Goal: Task Accomplishment & Management: Use online tool/utility

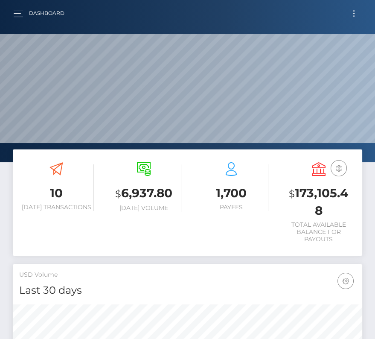
scroll to position [151, 168]
click at [354, 14] on button "Toggle navigation" at bounding box center [354, 14] width 16 height 12
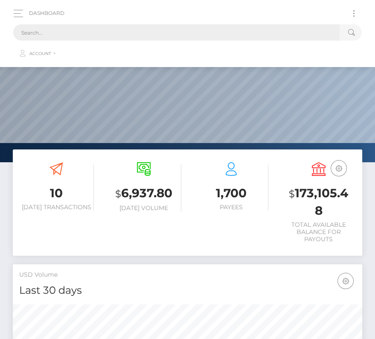
click at [179, 32] on input "text" at bounding box center [176, 32] width 326 height 16
paste input "605984"
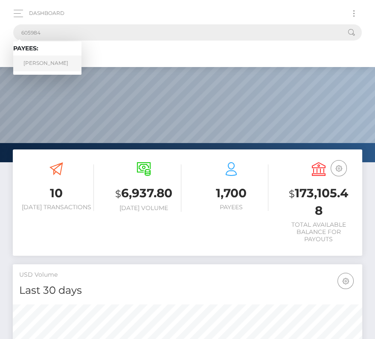
type input "605984"
click at [48, 62] on link "Guilherme Henrique Alvarenga" at bounding box center [47, 63] width 68 height 16
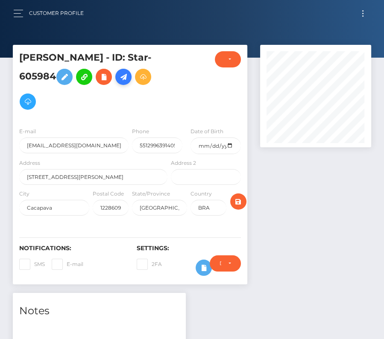
click at [118, 82] on icon at bounding box center [123, 77] width 10 height 11
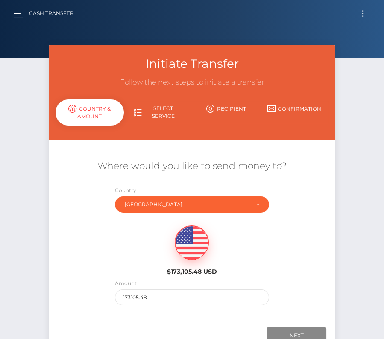
scroll to position [60, 0]
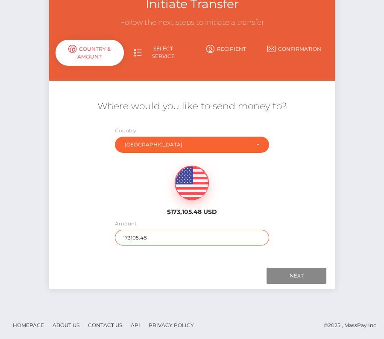
click at [130, 236] on input "173105.48" at bounding box center [192, 238] width 154 height 16
type input "240"
click at [272, 209] on div "$173,105.48 USD" at bounding box center [191, 188] width 285 height 62
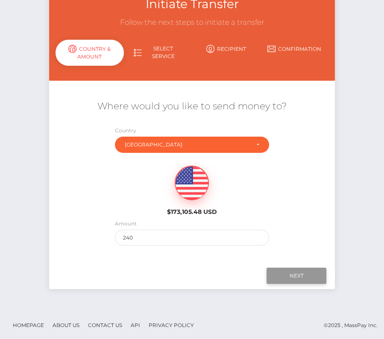
click at [297, 271] on input "Next" at bounding box center [296, 276] width 60 height 16
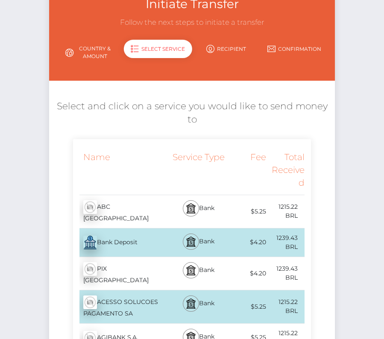
click at [118, 269] on div "PIX [GEOGRAPHIC_DATA] - BRL" at bounding box center [121, 273] width 96 height 33
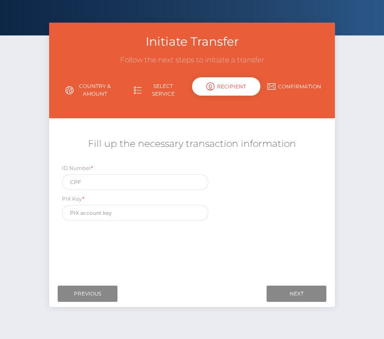
scroll to position [0, 0]
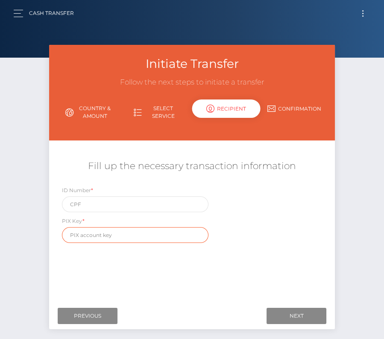
click at [82, 236] on input "text" at bounding box center [135, 235] width 146 height 16
paste input "38879482890"
type input "38879482890"
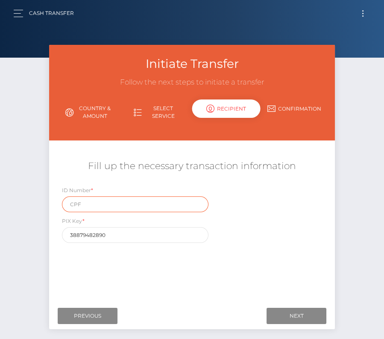
click at [96, 206] on input "text" at bounding box center [135, 204] width 146 height 16
paste input "38879482890"
type input "38879482890"
click at [283, 236] on div "ID Number * 38879482890 PIX Key * 38879482890" at bounding box center [191, 216] width 285 height 61
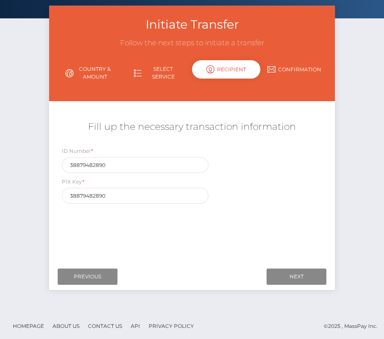
scroll to position [41, 0]
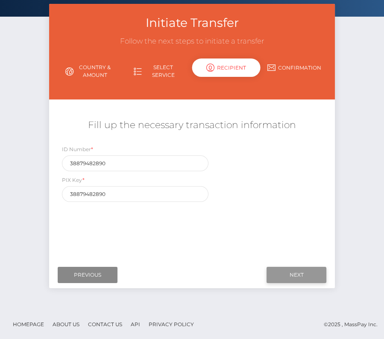
click at [285, 270] on input "Next" at bounding box center [296, 275] width 60 height 16
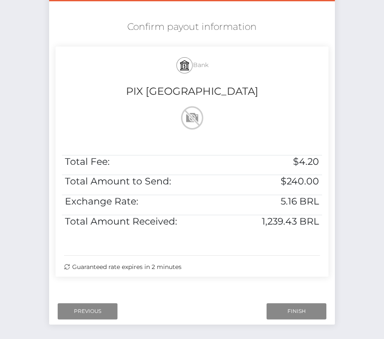
scroll to position [174, 0]
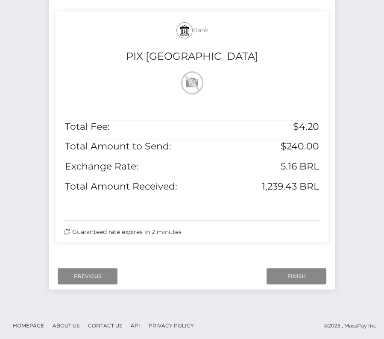
drag, startPoint x: 154, startPoint y: 14, endPoint x: 293, endPoint y: 235, distance: 260.3
click at [293, 235] on div "Bank PIX [GEOGRAPHIC_DATA] Total Fee: $4.20 Total Amount to Send: $240.00 Excha…" at bounding box center [191, 127] width 273 height 230
copy div "Bank PIX [GEOGRAPHIC_DATA] Total Fee: $4.20 Total Amount to Send: $240.00 Excha…"
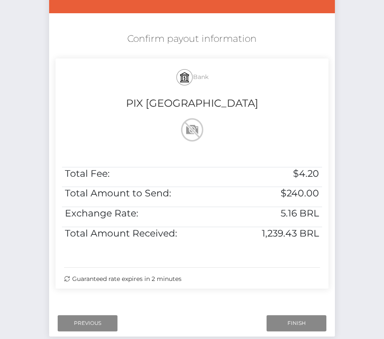
scroll to position [128, 0]
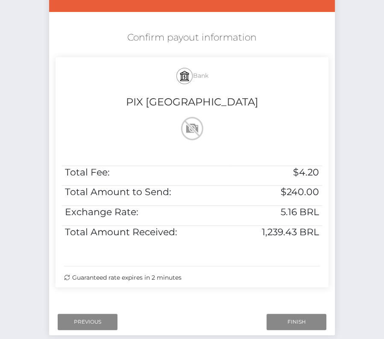
drag, startPoint x: 127, startPoint y: 33, endPoint x: 285, endPoint y: 290, distance: 301.6
click at [285, 290] on div "Confirm payout information Bank PIX [GEOGRAPHIC_DATA] Total Fee: $4.20 Total Am…" at bounding box center [191, 161] width 285 height 269
copy div "Confirm payout information Bank PIX [GEOGRAPHIC_DATA] Total Fee: $4.20 Total Am…"
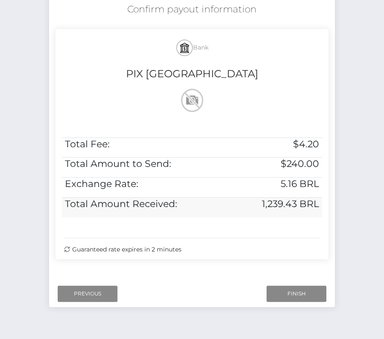
scroll to position [168, 0]
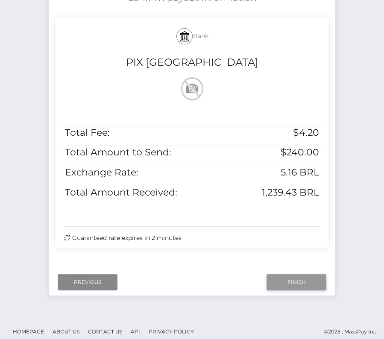
click at [282, 281] on input "Finish" at bounding box center [296, 282] width 60 height 16
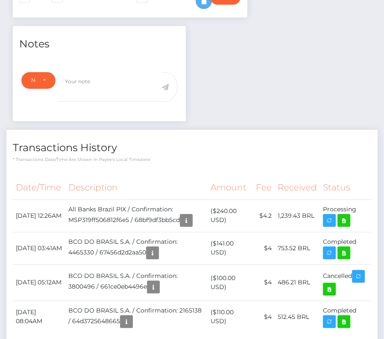
scroll to position [279, 0]
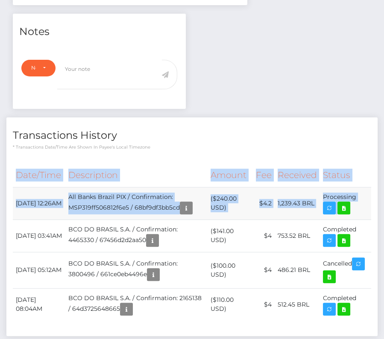
drag, startPoint x: 12, startPoint y: 183, endPoint x: 352, endPoint y: 192, distance: 341.0
click at [352, 192] on div "Date/Time Description Amount Fee Received Status" at bounding box center [191, 246] width 371 height 178
click at [355, 187] on td "Processing" at bounding box center [345, 203] width 51 height 32
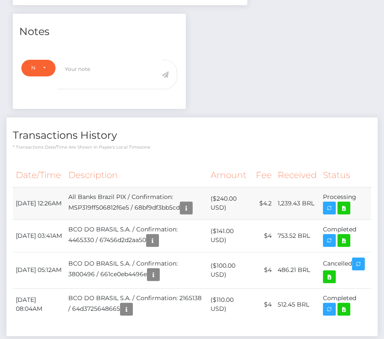
drag, startPoint x: 358, startPoint y: 188, endPoint x: 15, endPoint y: 184, distance: 342.6
click at [15, 187] on tr "September 9, 2025 12:26AM All Banks Brazil PIX / Confirmation: MSP319ff506812f6…" at bounding box center [192, 203] width 358 height 32
copy tbody "September 9, 2025 12:26AM All Banks Brazil PIX / Confirmation: MSP319ff506812f6…"
click at [345, 203] on icon at bounding box center [343, 208] width 10 height 11
click at [213, 117] on div "Transactions History * Transactions date/time are shown in payee's local timezo…" at bounding box center [191, 133] width 371 height 33
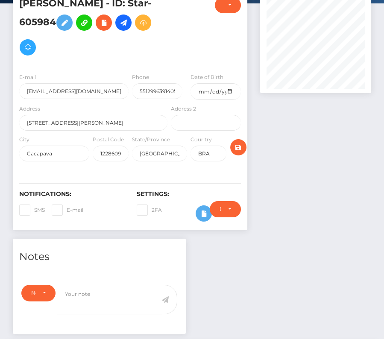
scroll to position [23, 0]
